Goal: Information Seeking & Learning: Learn about a topic

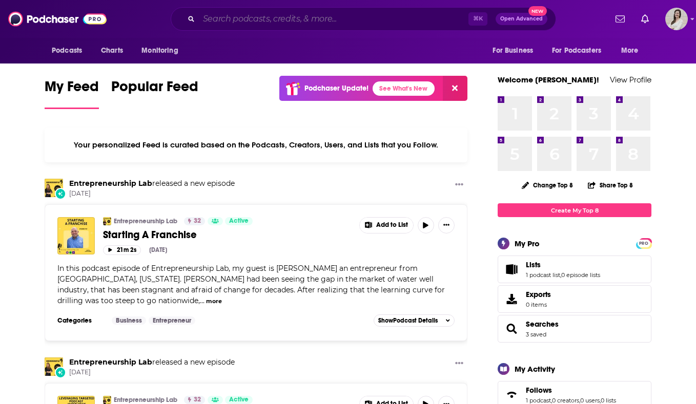
click at [238, 19] on input "Search podcasts, credits, & more..." at bounding box center [333, 19] width 269 height 16
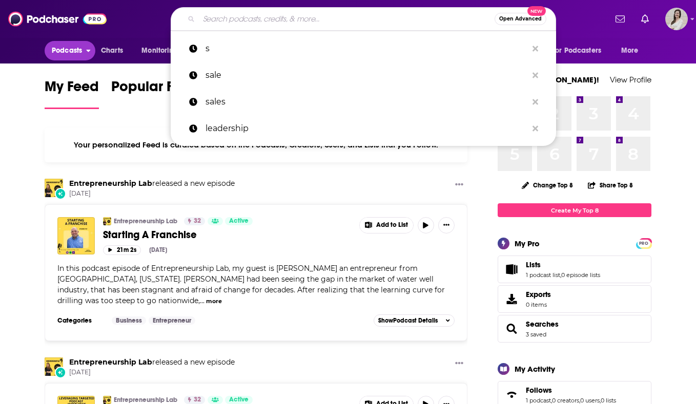
click at [81, 47] on span "Podcasts" at bounding box center [67, 51] width 30 height 14
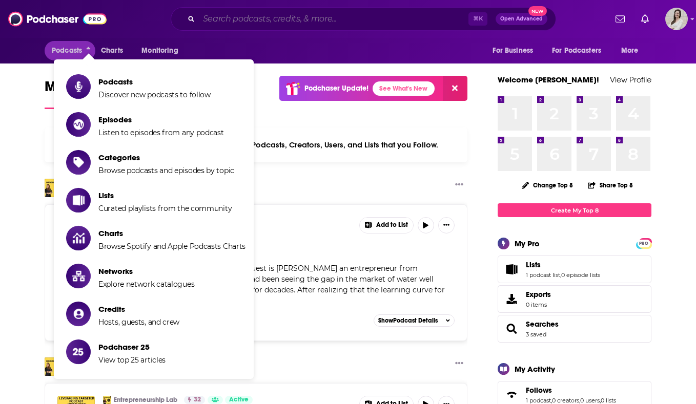
click at [276, 19] on input "Search podcasts, credits, & more..." at bounding box center [333, 19] width 269 height 16
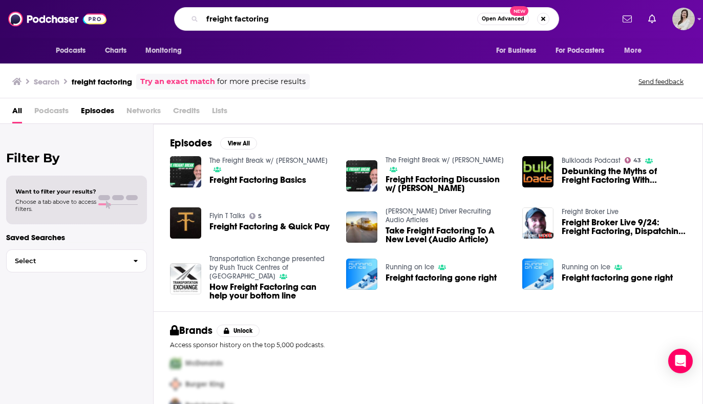
drag, startPoint x: 302, startPoint y: 16, endPoint x: 231, endPoint y: 19, distance: 70.7
click at [231, 19] on input "freight factoring" at bounding box center [339, 19] width 275 height 16
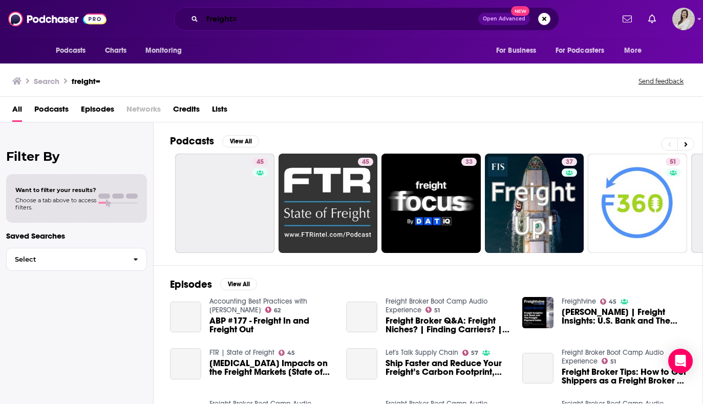
click at [266, 17] on input "freight=" at bounding box center [340, 19] width 276 height 16
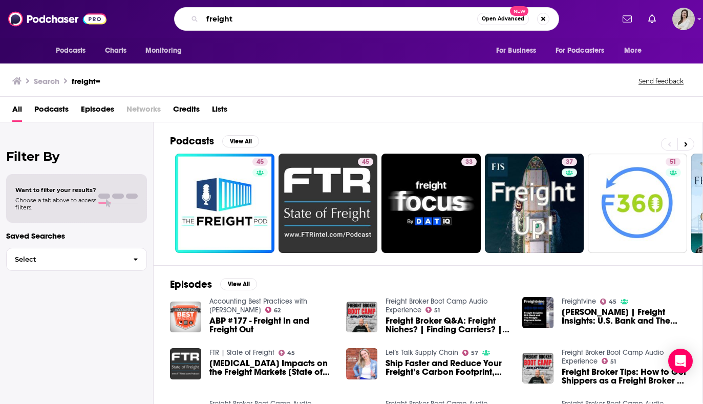
type input "freight"
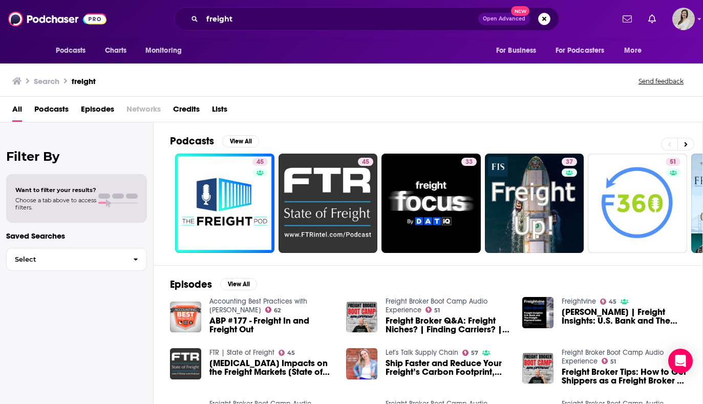
click at [69, 108] on div "All Podcasts Episodes Networks Credits Lists" at bounding box center [353, 111] width 683 height 21
click at [50, 111] on span "Podcasts" at bounding box center [51, 111] width 34 height 21
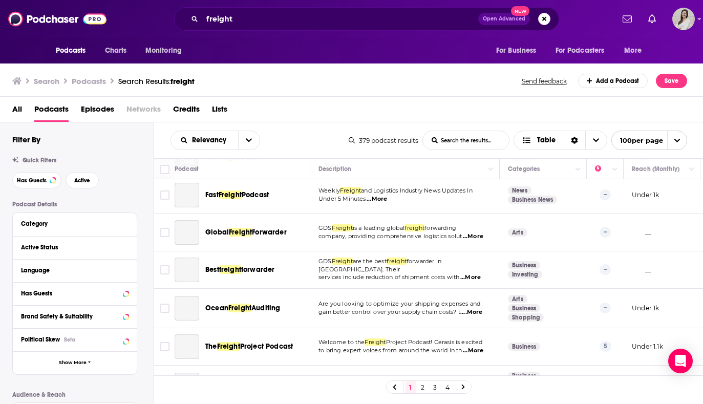
scroll to position [882, 0]
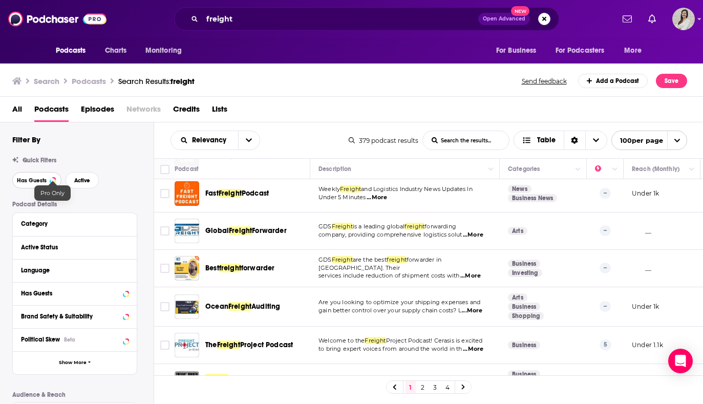
click at [41, 179] on span "Has Guests" at bounding box center [32, 181] width 30 height 6
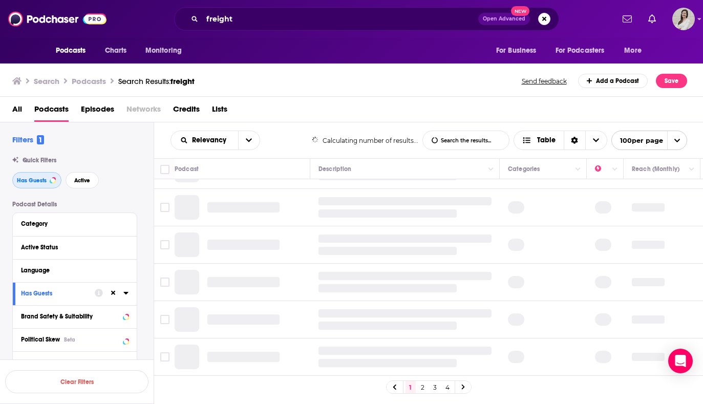
scroll to position [746, 0]
click at [87, 185] on button "Active" at bounding box center [82, 180] width 33 height 16
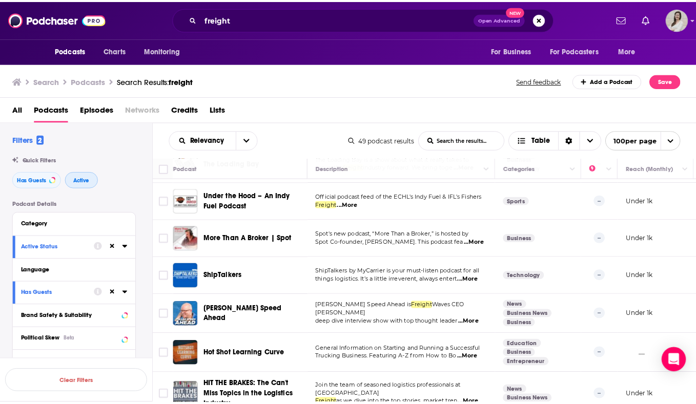
scroll to position [1127, 0]
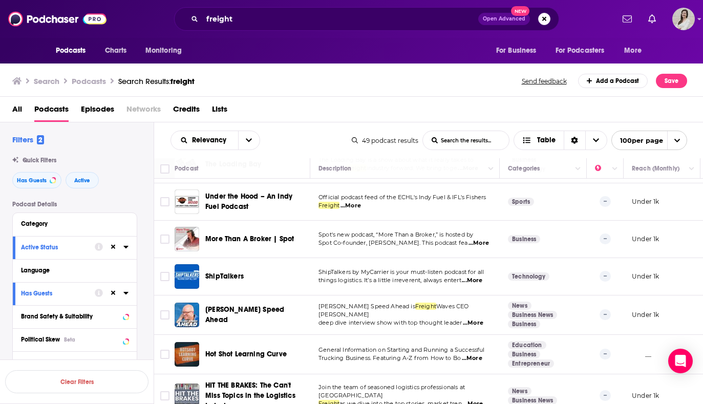
click at [496, 280] on td "ShipTalkers by MyCarrier is your must-listen podcast for all things logistics. …" at bounding box center [404, 276] width 189 height 37
click at [476, 277] on span "...More" at bounding box center [472, 281] width 20 height 8
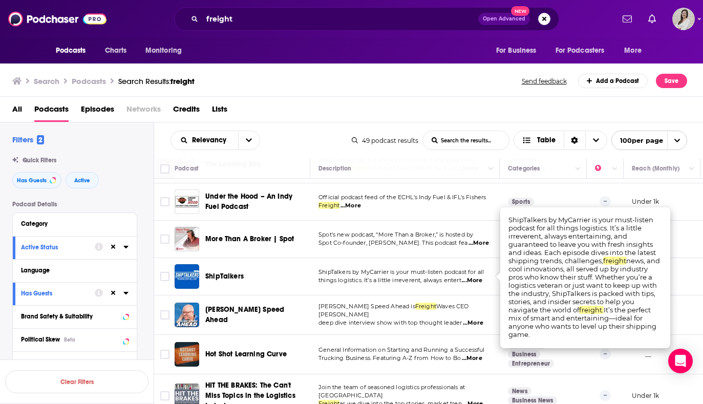
click at [476, 277] on span "...More" at bounding box center [472, 281] width 20 height 8
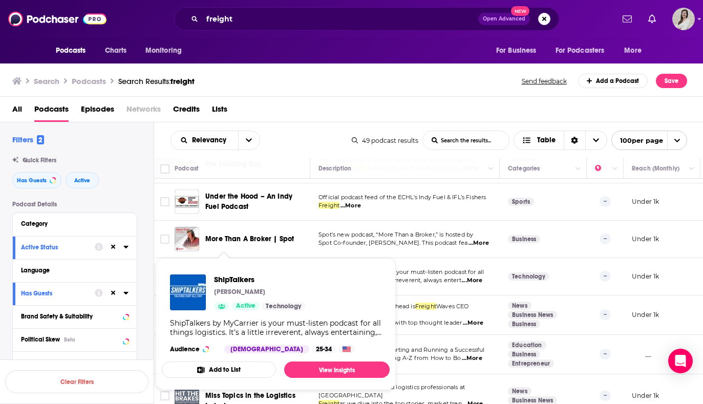
click at [409, 268] on span "ShipTalkers by MyCarrier is your must-listen podcast for all" at bounding box center [401, 271] width 165 height 7
click at [228, 272] on div "Podcasts Charts Monitoring freight Open Advanced New For Business For Podcaster…" at bounding box center [351, 202] width 703 height 404
click at [326, 370] on link "View Insights" at bounding box center [337, 370] width 106 height 16
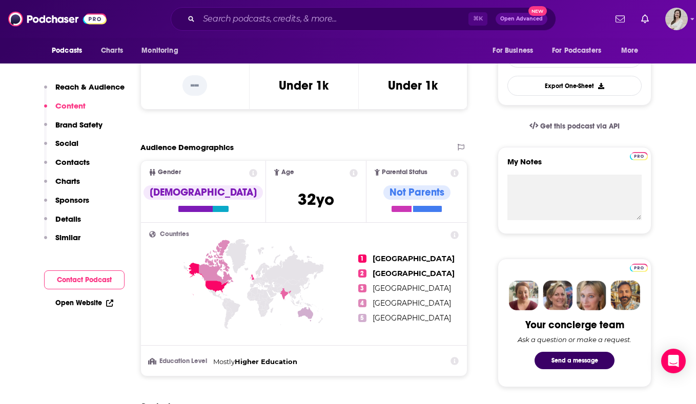
scroll to position [82, 0]
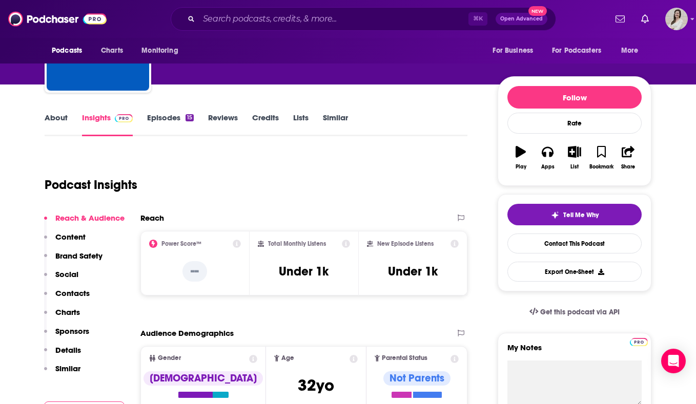
click at [175, 122] on link "Episodes 15" at bounding box center [170, 125] width 47 height 24
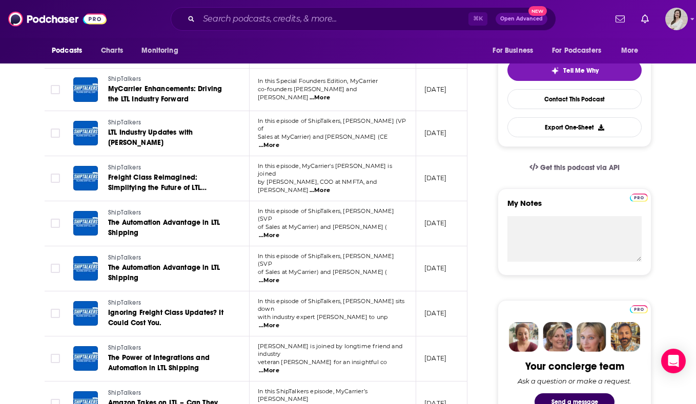
scroll to position [253, 0]
